Goal: Task Accomplishment & Management: Complete application form

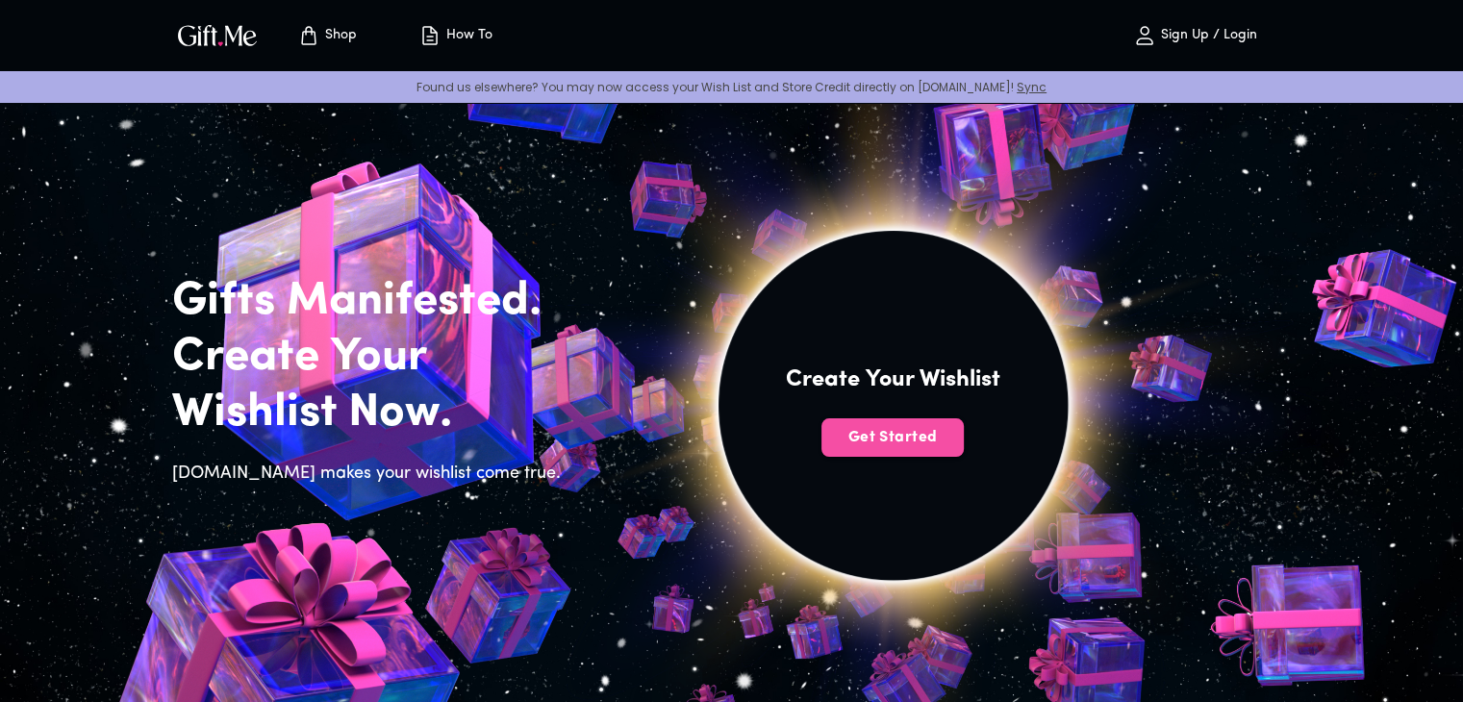
click at [873, 441] on span "Get Started" at bounding box center [893, 437] width 142 height 21
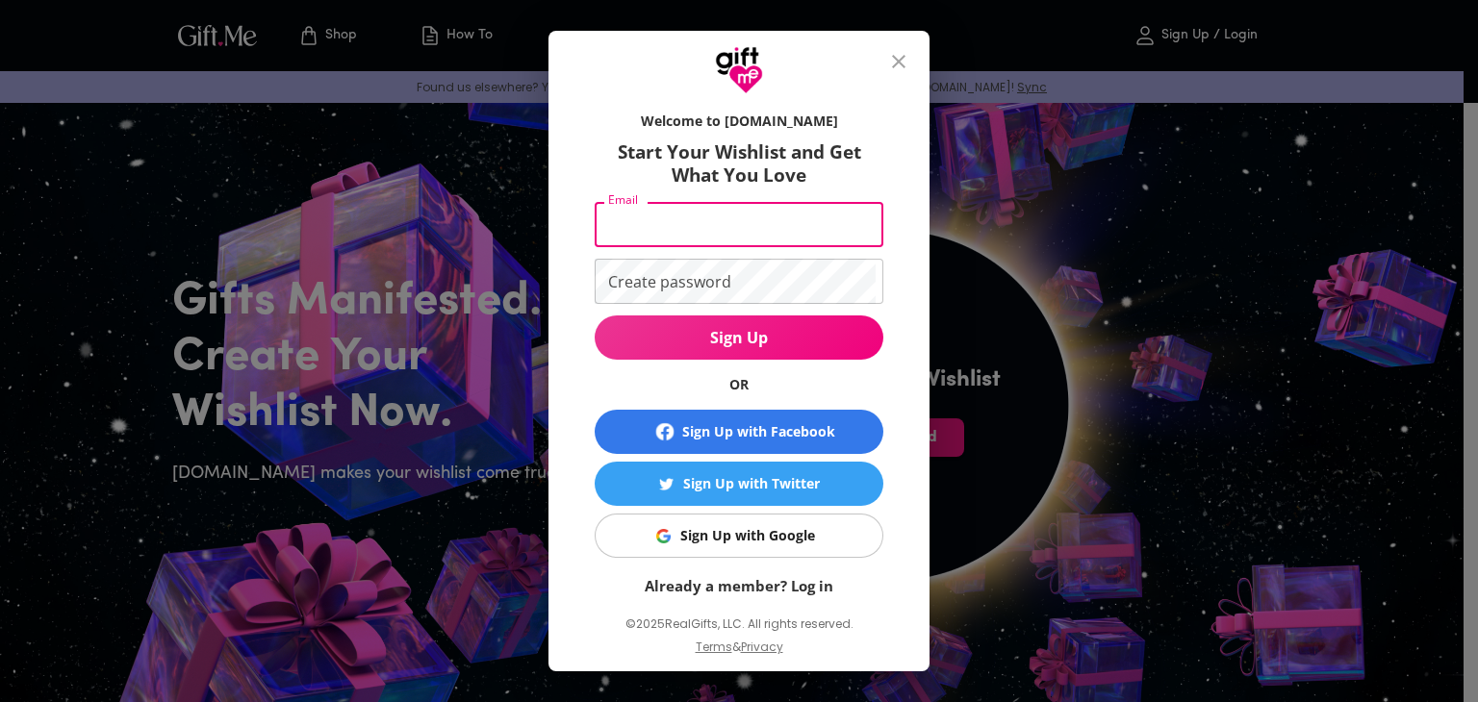
click at [668, 227] on input "Email" at bounding box center [735, 224] width 281 height 45
click at [448, 401] on div "Welcome to [DOMAIN_NAME] Start Your Wishlist and Get What You Love Email Email …" at bounding box center [739, 351] width 1478 height 702
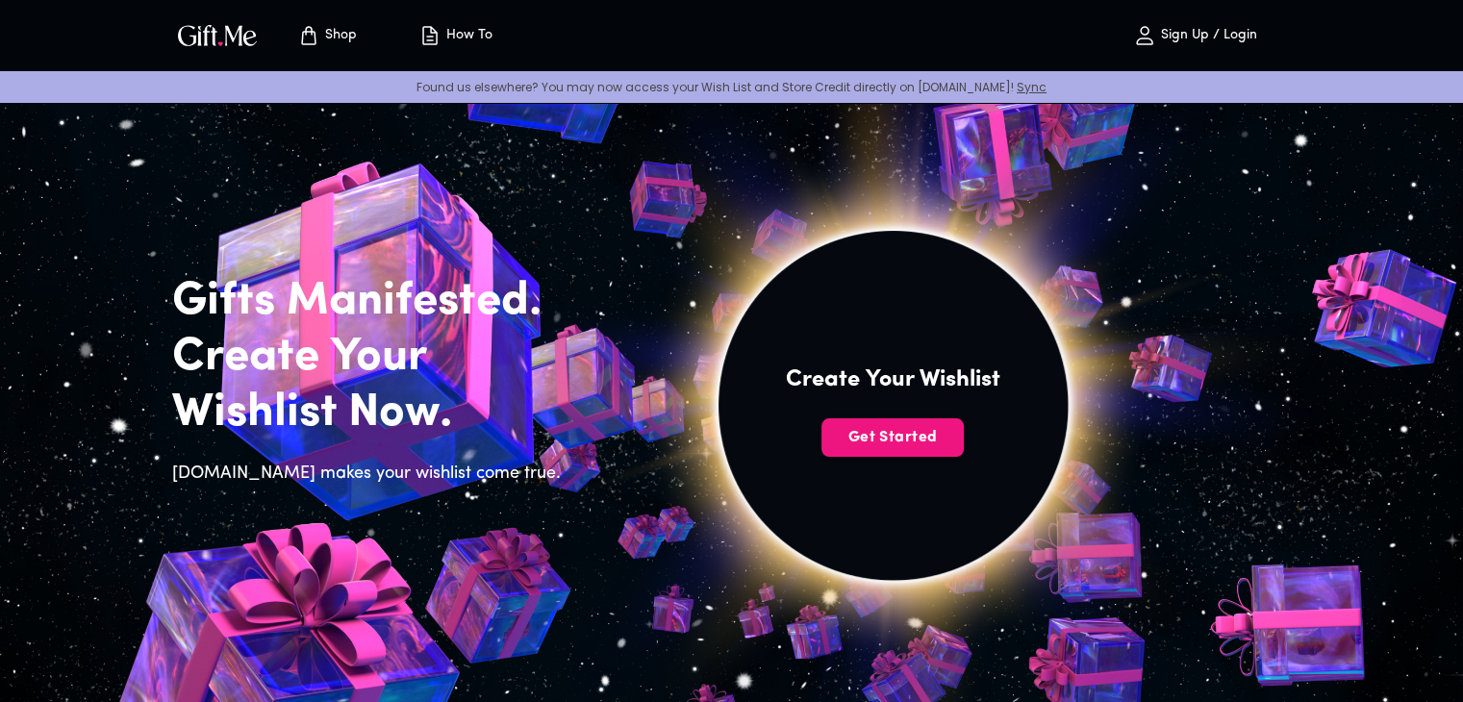
click at [861, 408] on img at bounding box center [893, 427] width 865 height 822
click at [880, 428] on span "Get Started" at bounding box center [893, 437] width 142 height 21
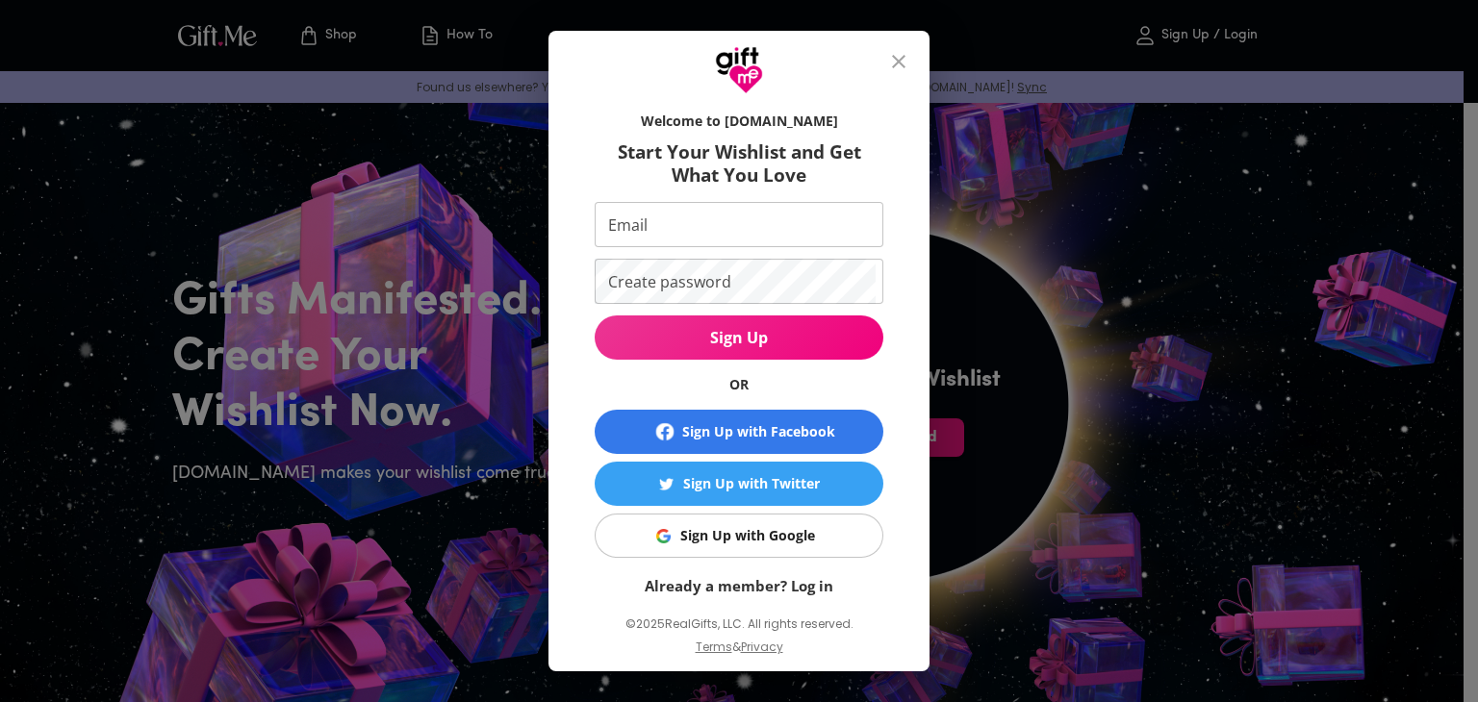
click at [739, 535] on div "Sign Up with Google" at bounding box center [747, 535] width 135 height 21
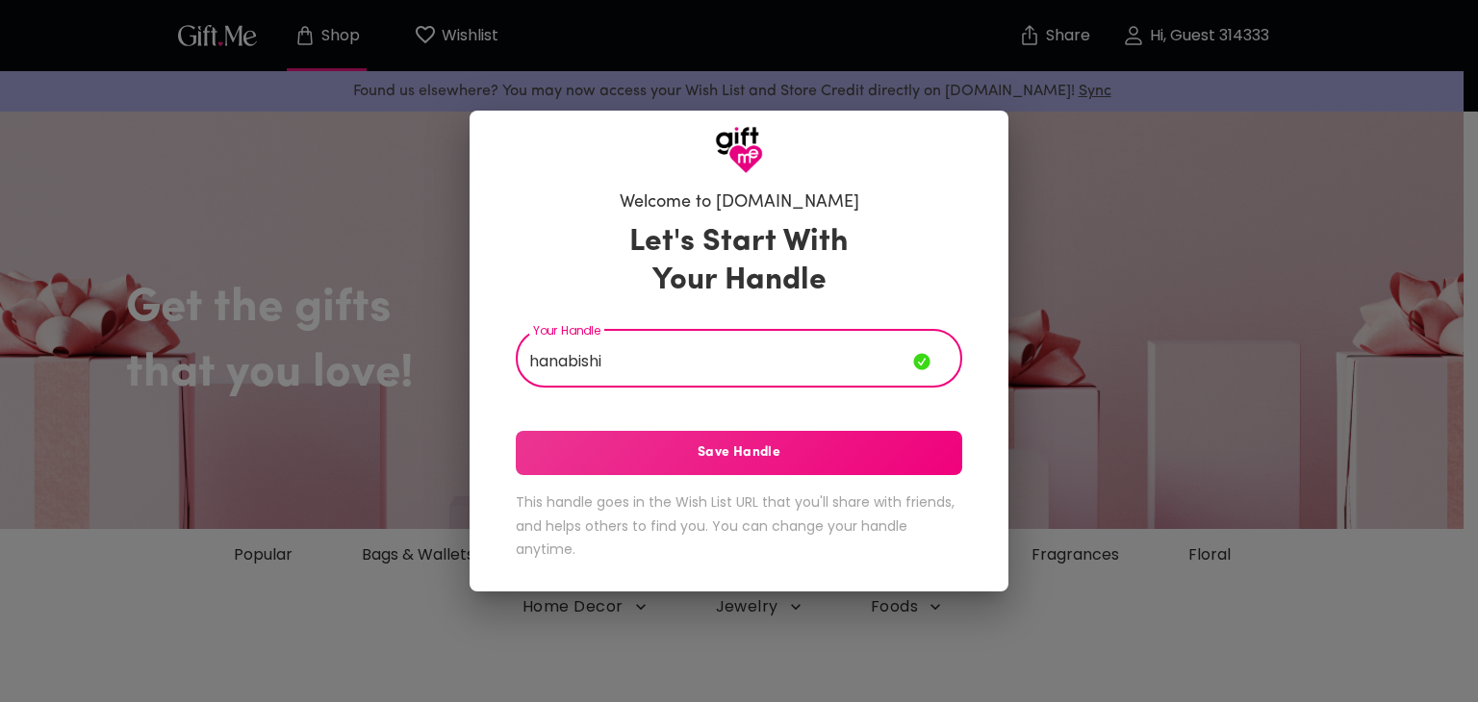
type input "hanabishi"
click at [747, 451] on span "Save Handle" at bounding box center [739, 453] width 446 height 21
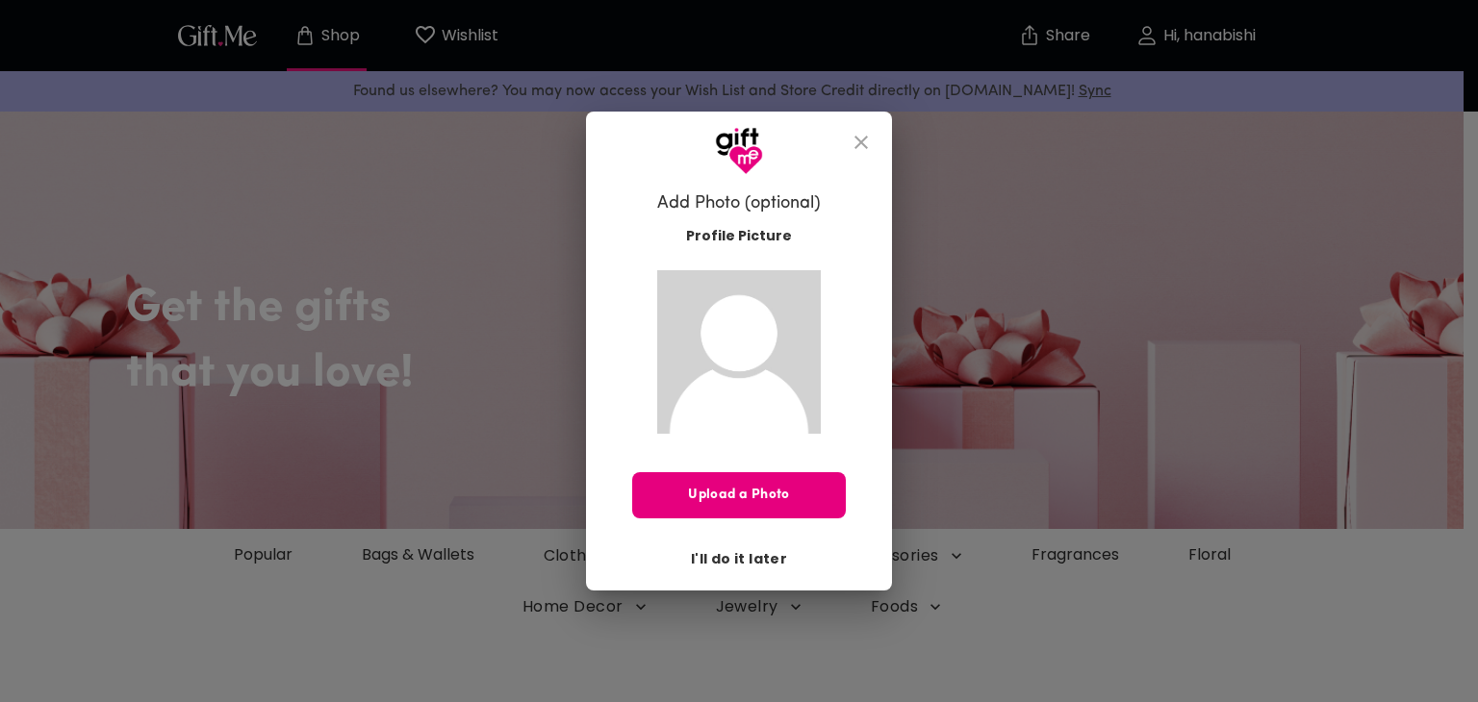
click at [741, 560] on span "I'll do it later" at bounding box center [739, 558] width 96 height 21
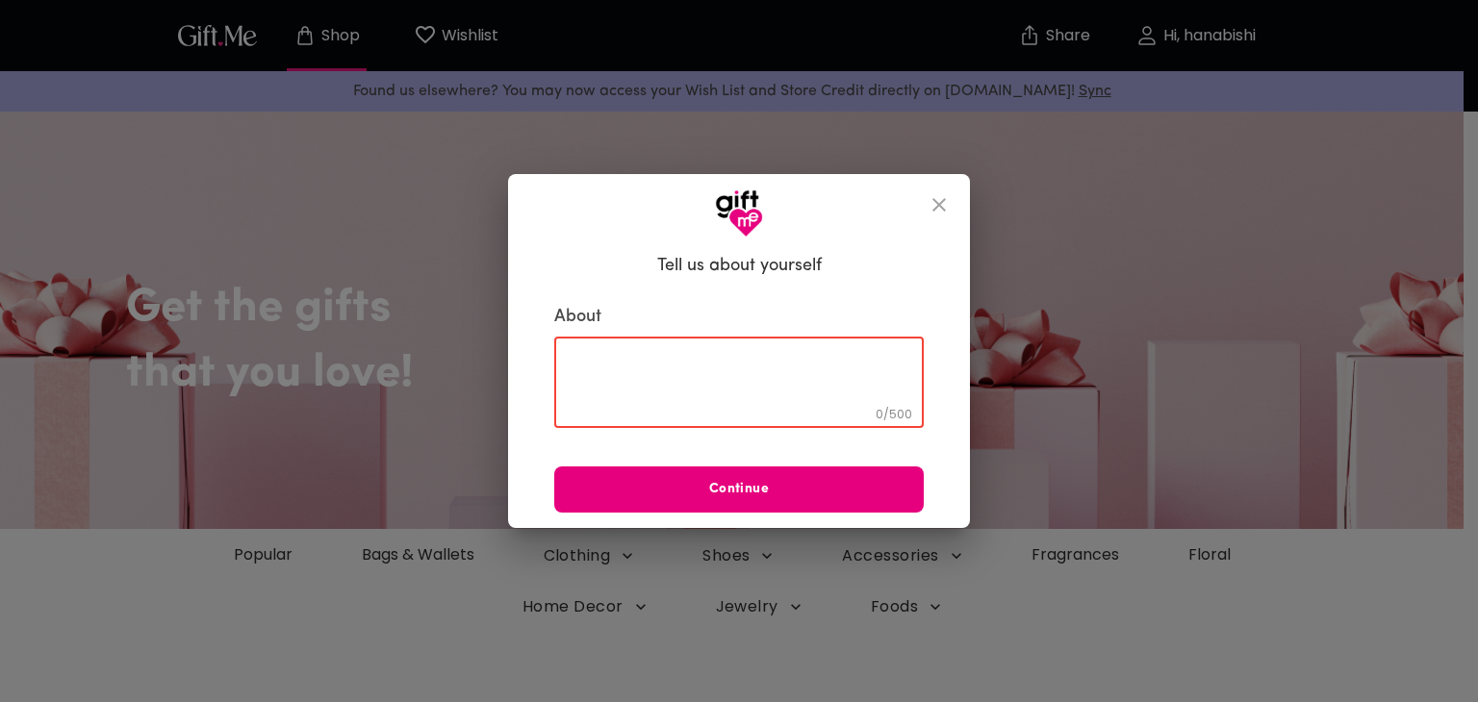
click at [661, 370] on textarea at bounding box center [739, 382] width 343 height 55
type textarea "kind"
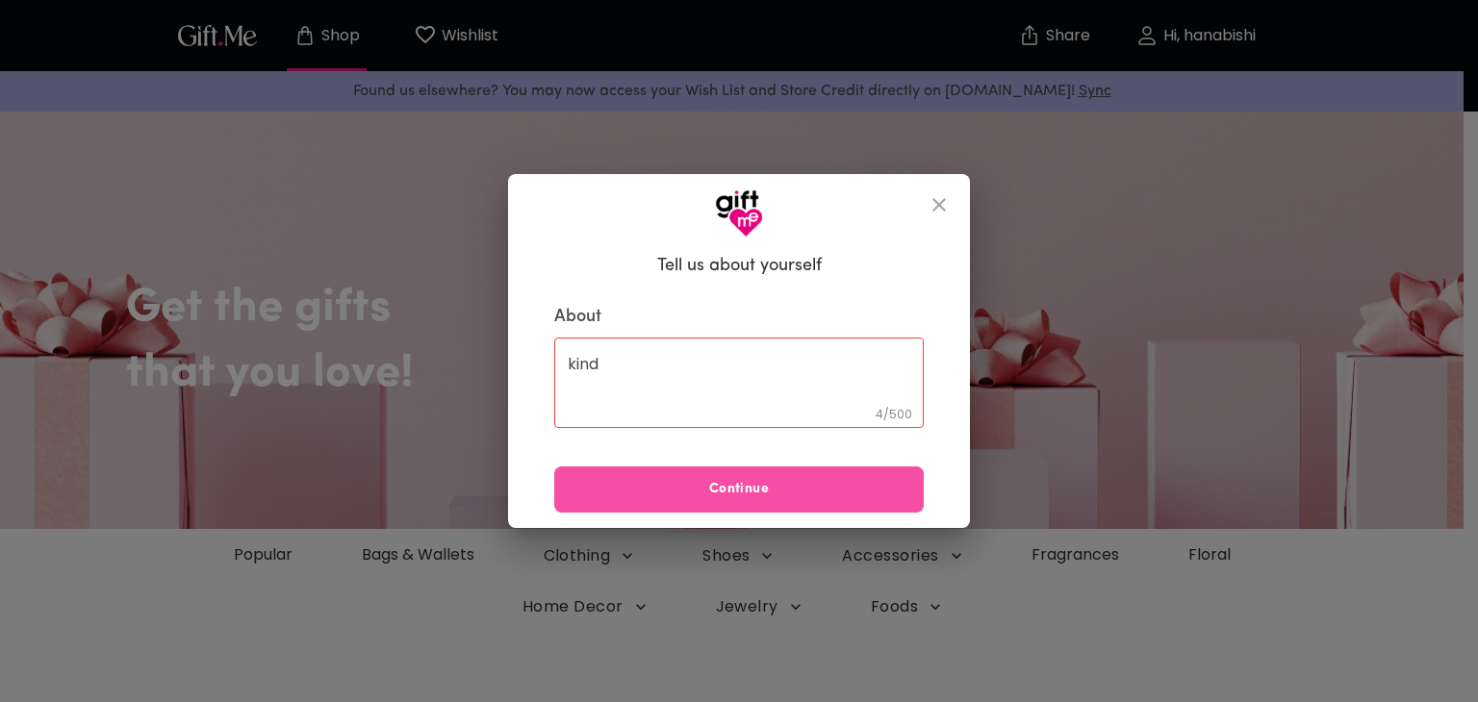
click at [734, 484] on span "Continue" at bounding box center [738, 489] width 369 height 21
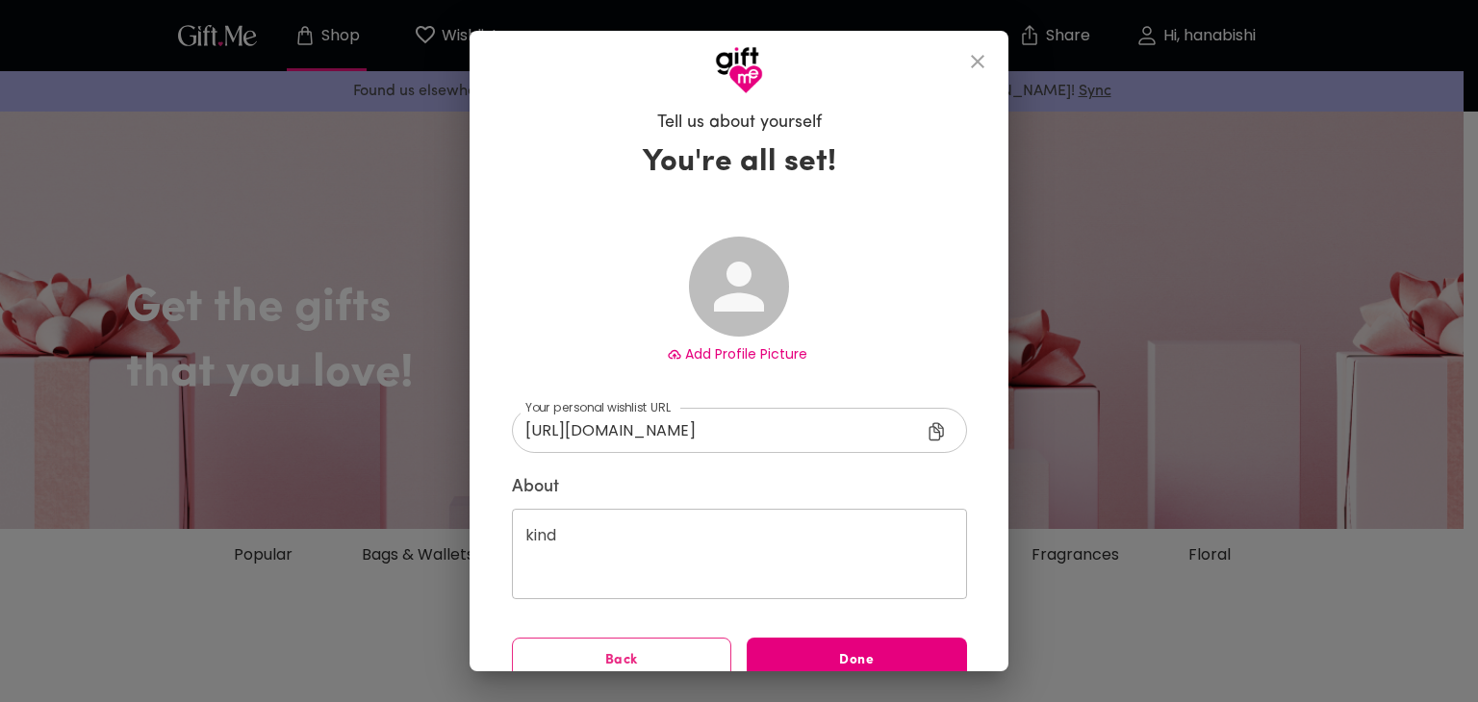
type input "https://gift.me/hanabishi"
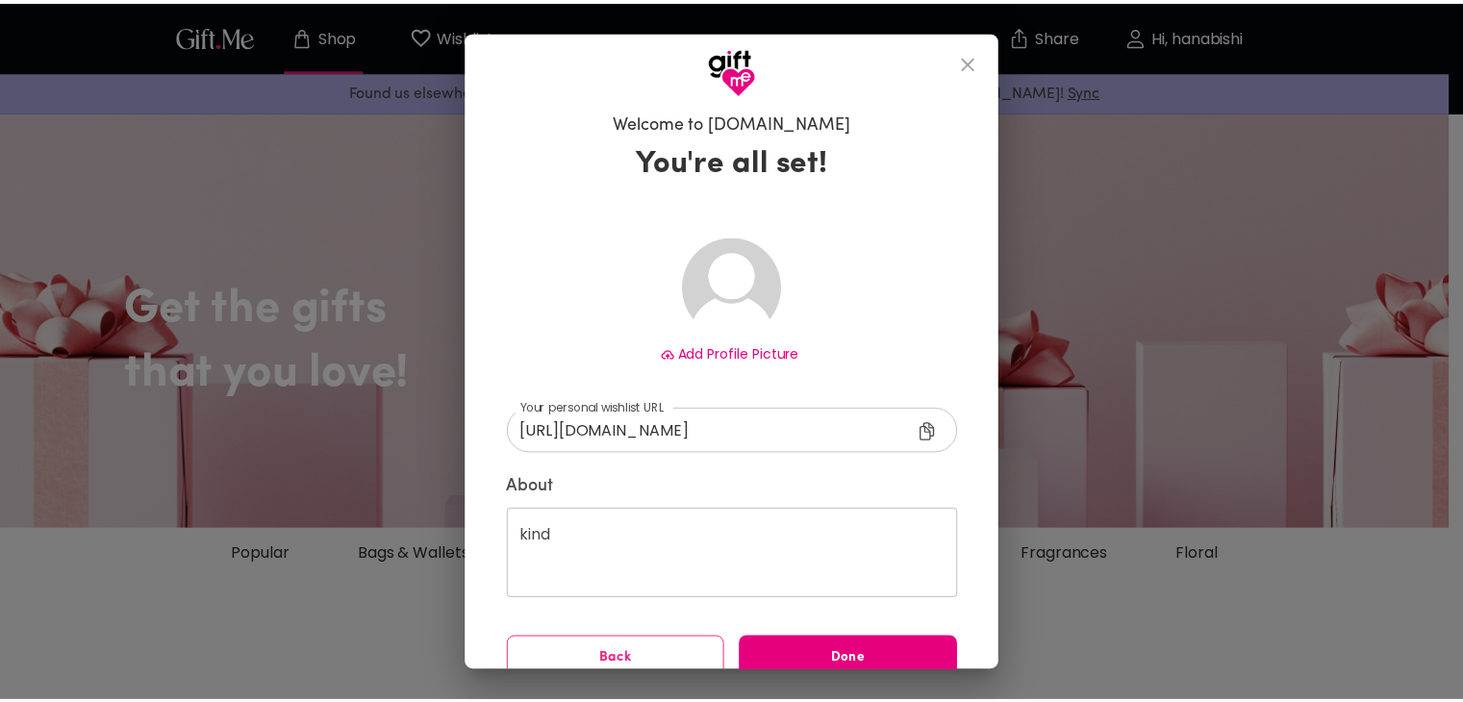
scroll to position [27, 0]
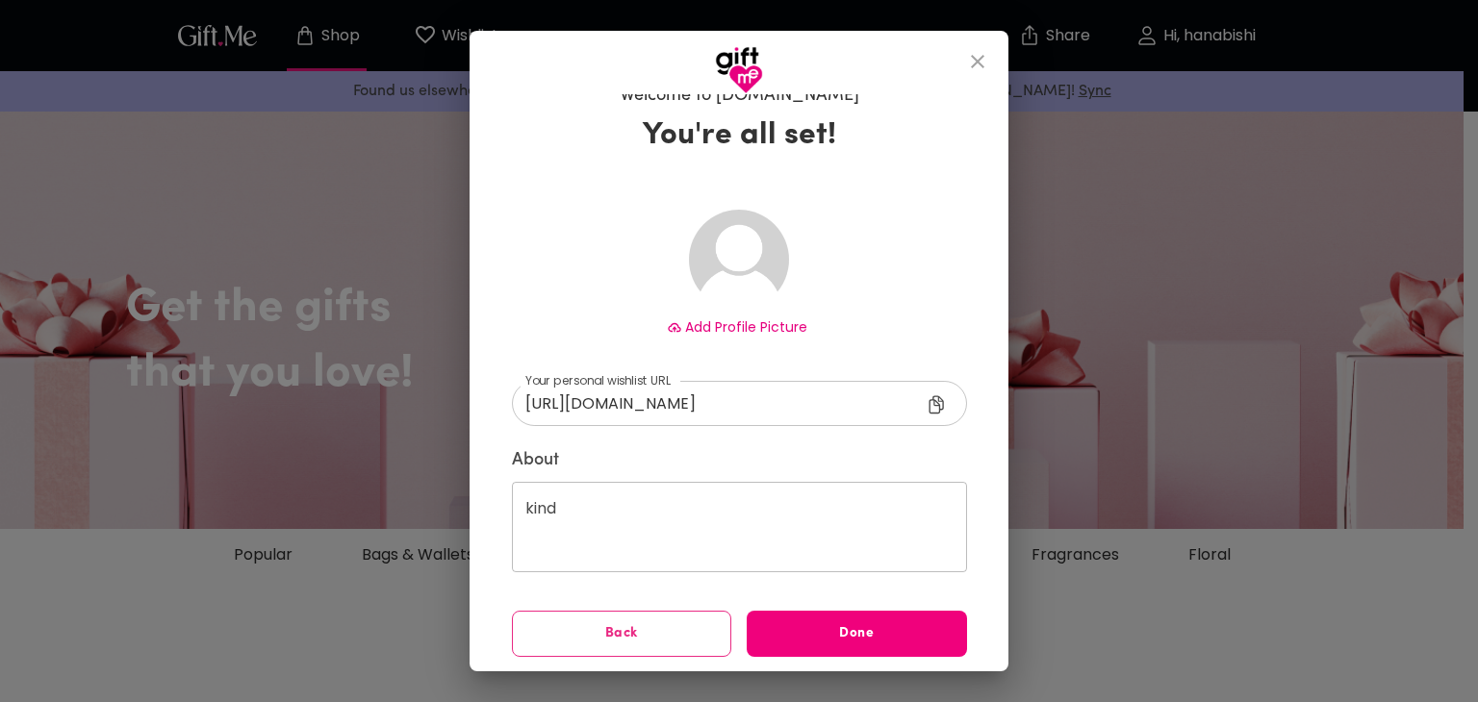
click at [843, 631] on span "Done" at bounding box center [857, 633] width 220 height 21
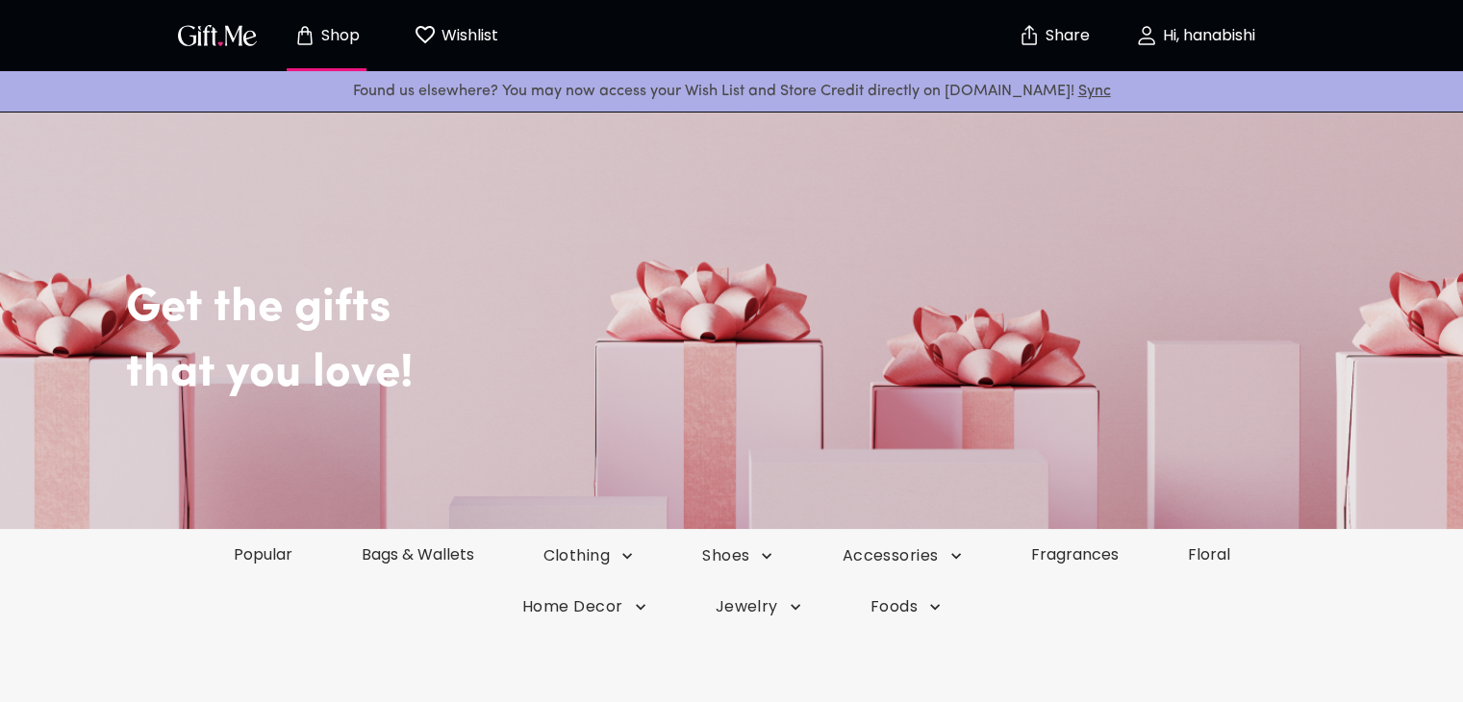
click at [451, 34] on p "Wishlist" at bounding box center [468, 35] width 62 height 25
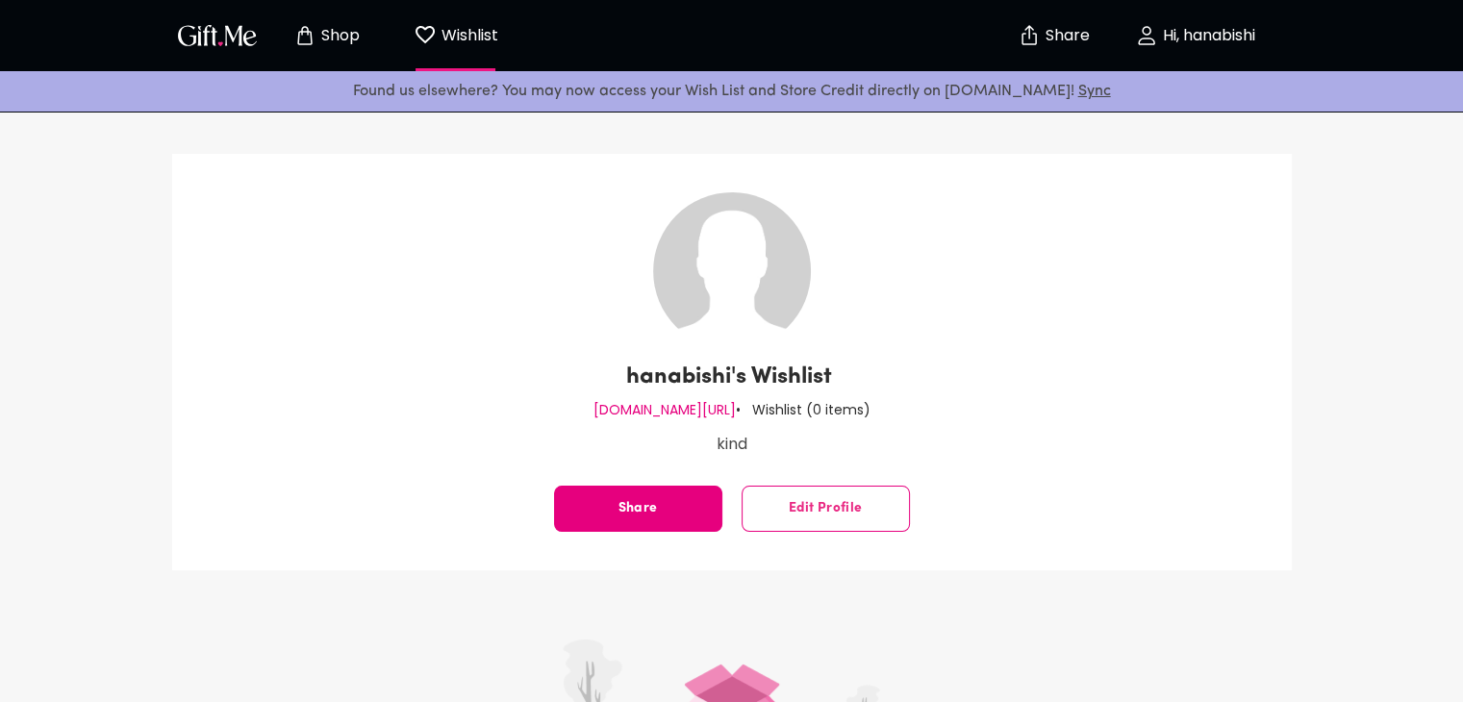
click at [317, 38] on p "Shop" at bounding box center [338, 36] width 43 height 16
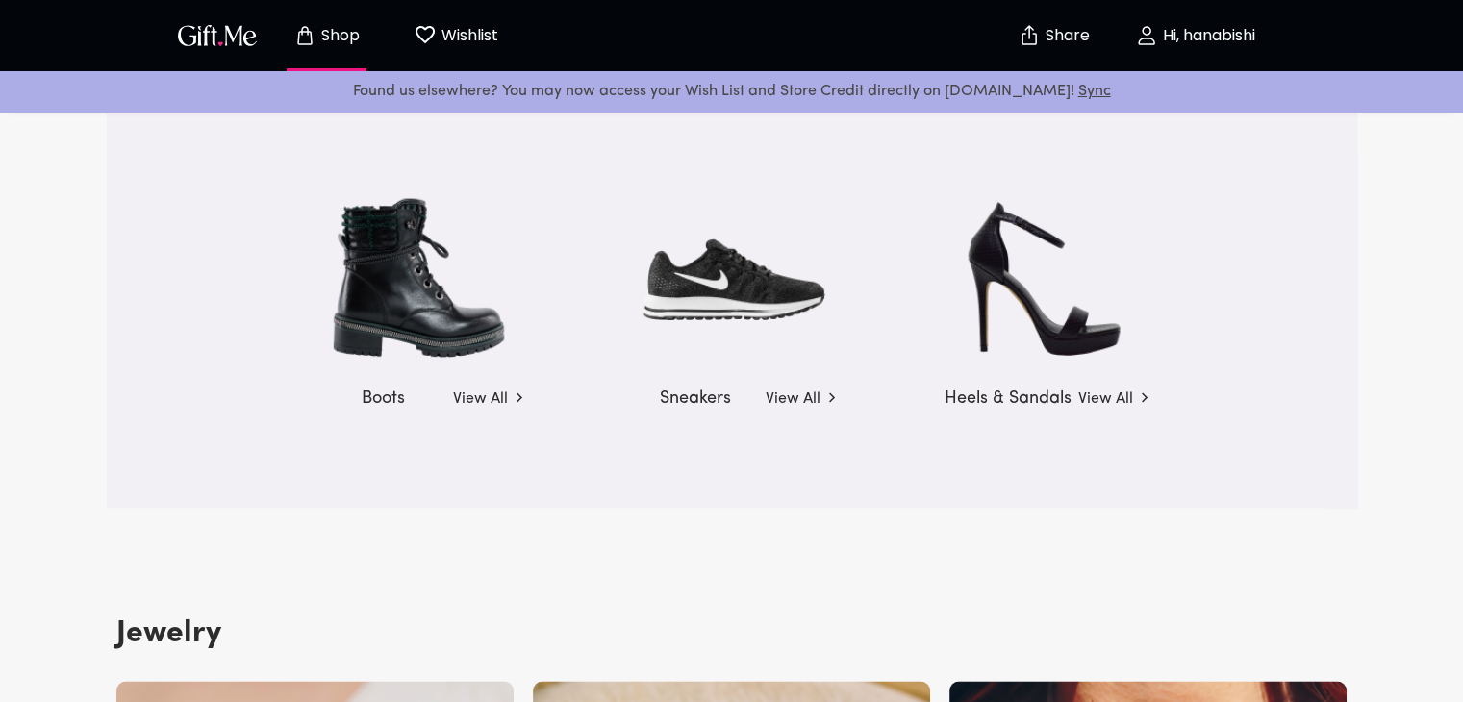
scroll to position [2983, 0]
